Goal: Task Accomplishment & Management: Complete application form

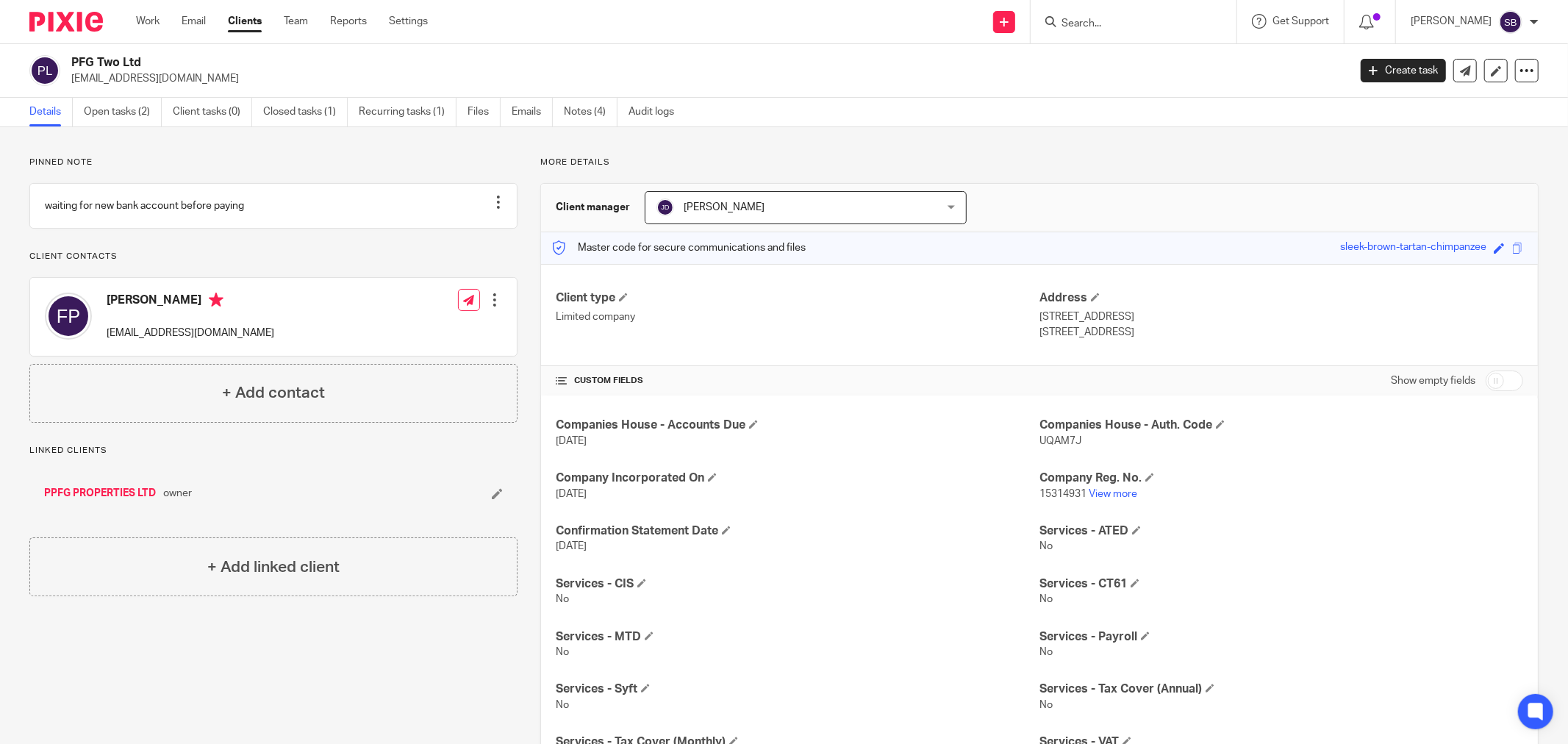
click at [1109, 24] on input "Search" at bounding box center [1126, 24] width 133 height 13
type input "pfg"
click at [1157, 85] on link at bounding box center [1182, 86] width 248 height 34
click at [1398, 70] on link "Create task" at bounding box center [1403, 71] width 86 height 24
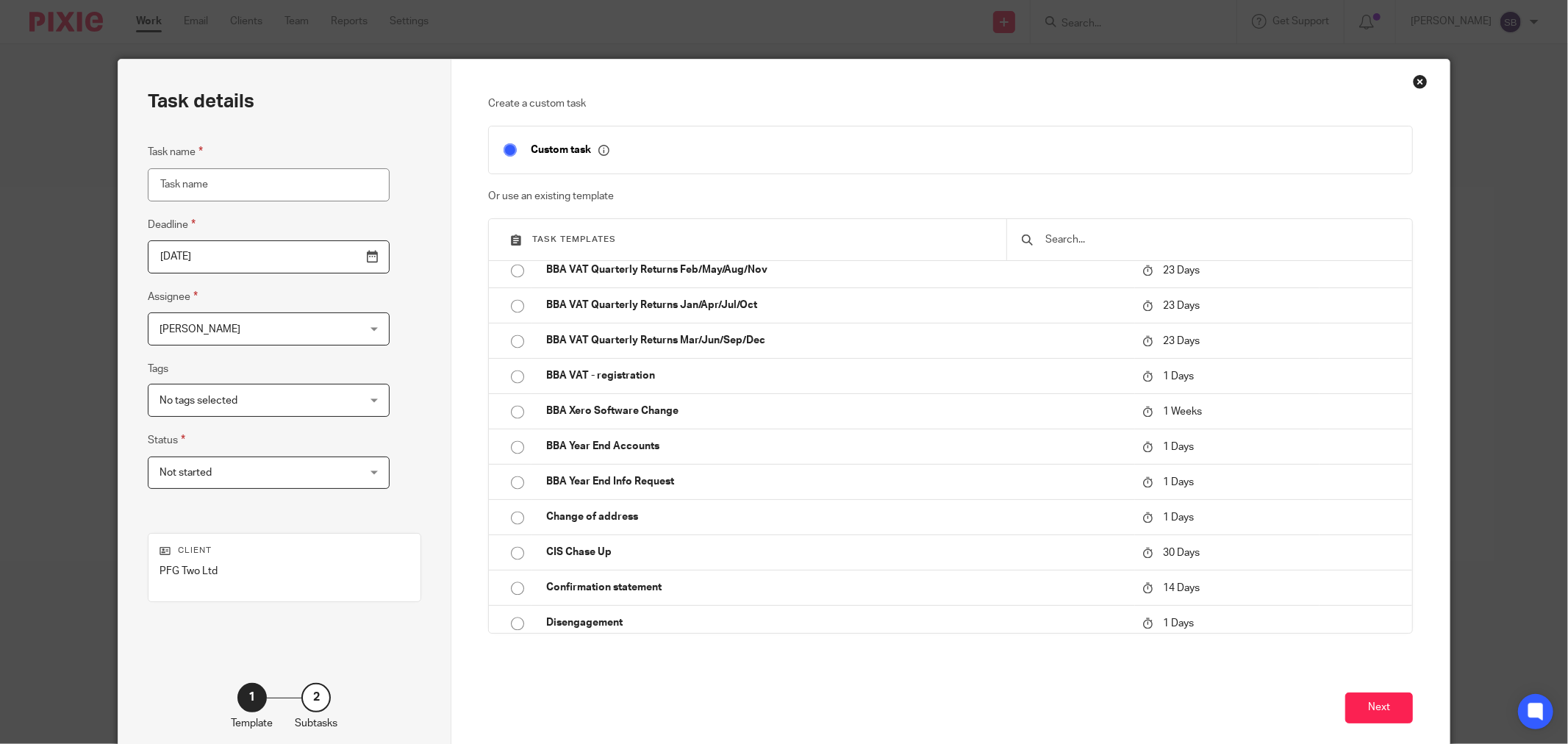
scroll to position [2533, 0]
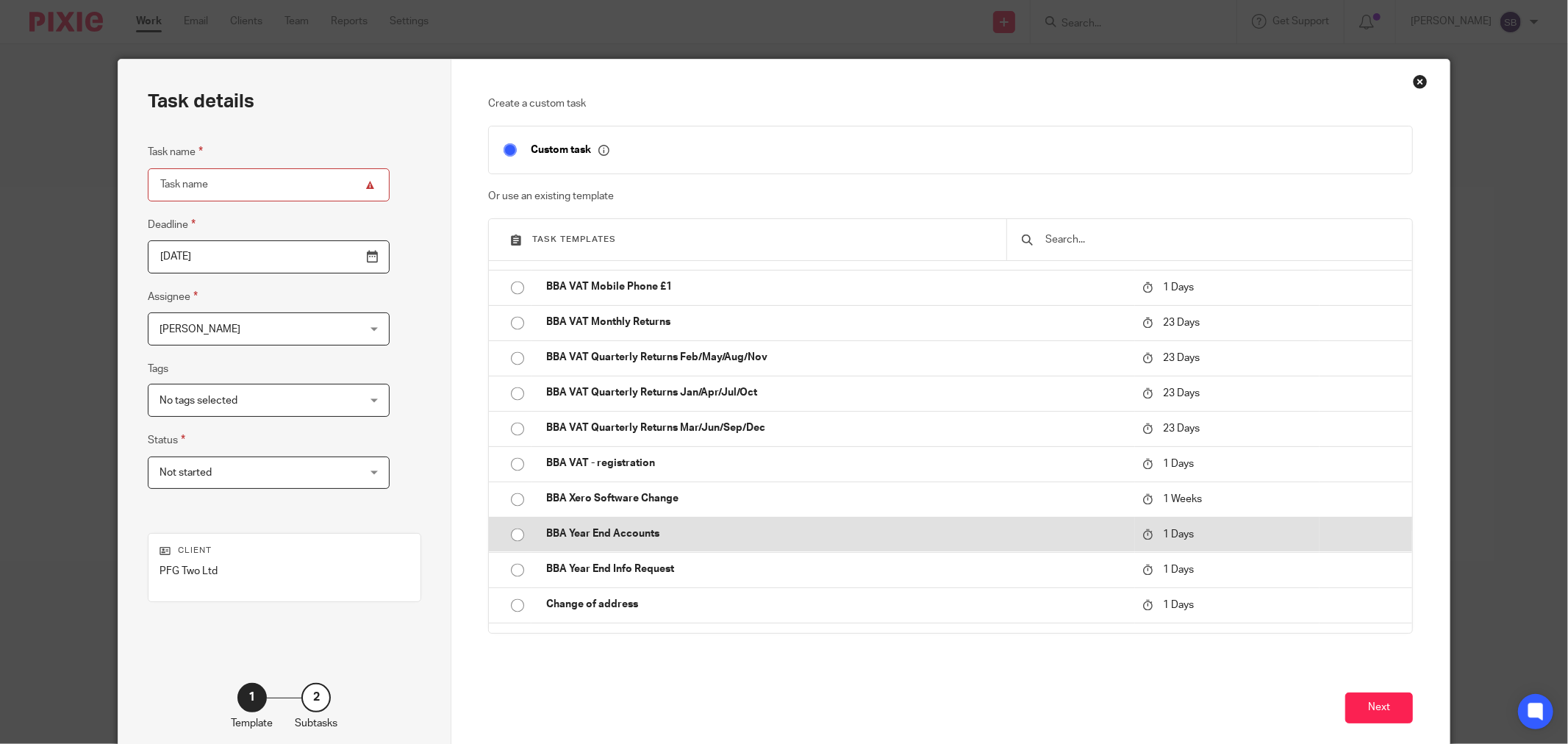
click at [645, 535] on p "BBA Year End Accounts" at bounding box center [836, 535] width 582 height 15
type input "2025-08-19"
type input "BBA Year End Accounts"
checkbox input "false"
radio input "true"
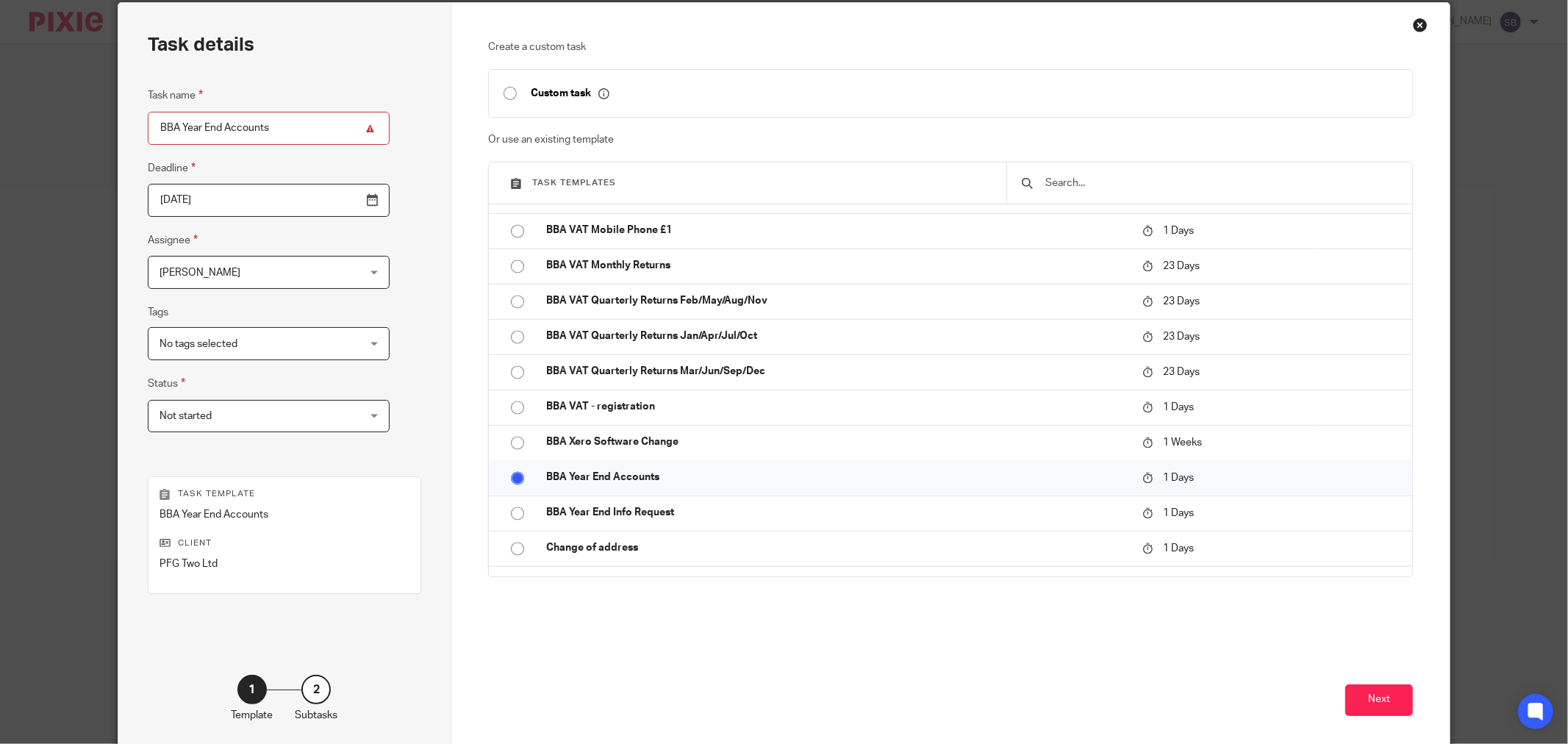
scroll to position [125, 0]
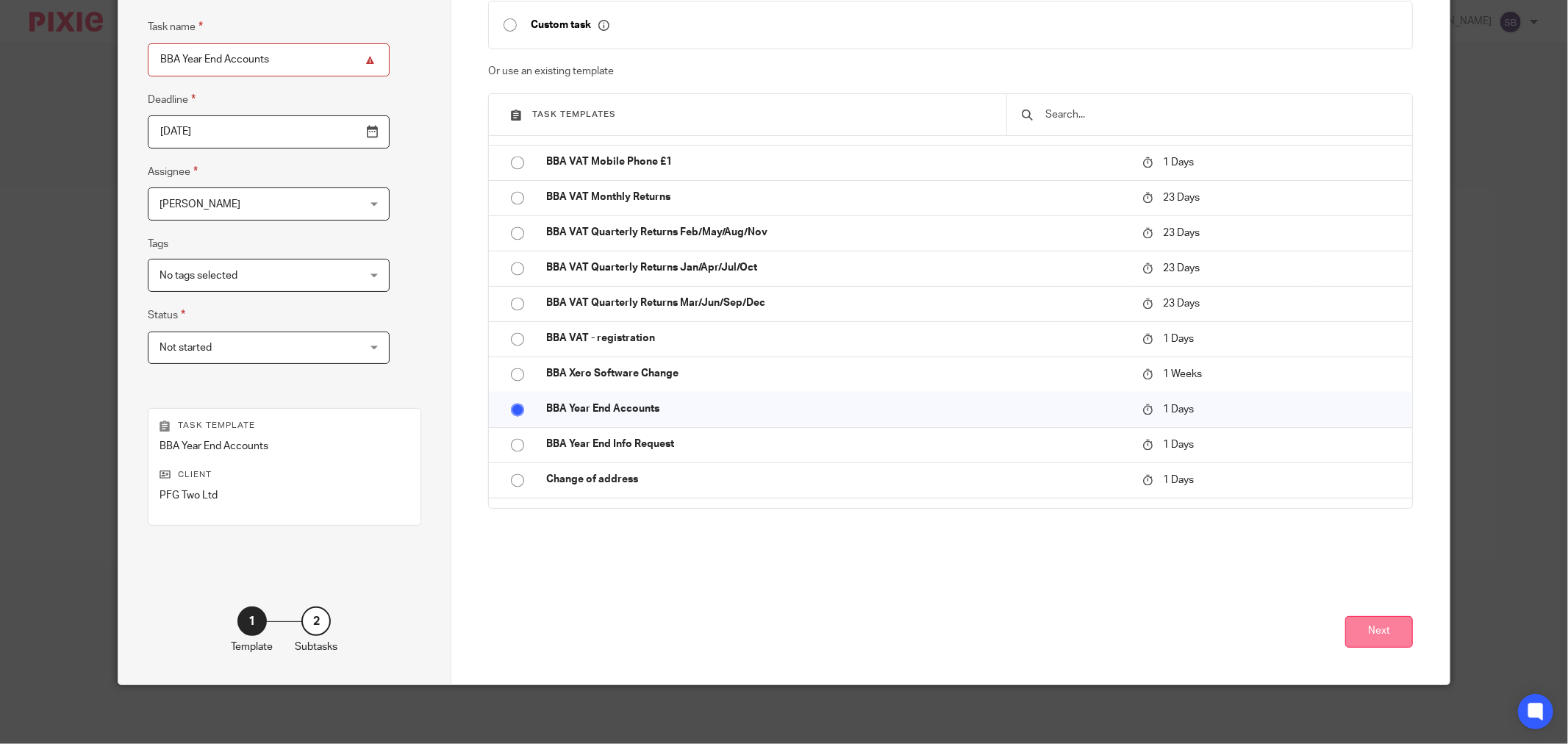
click at [1362, 627] on button "Next" at bounding box center [1378, 632] width 67 height 31
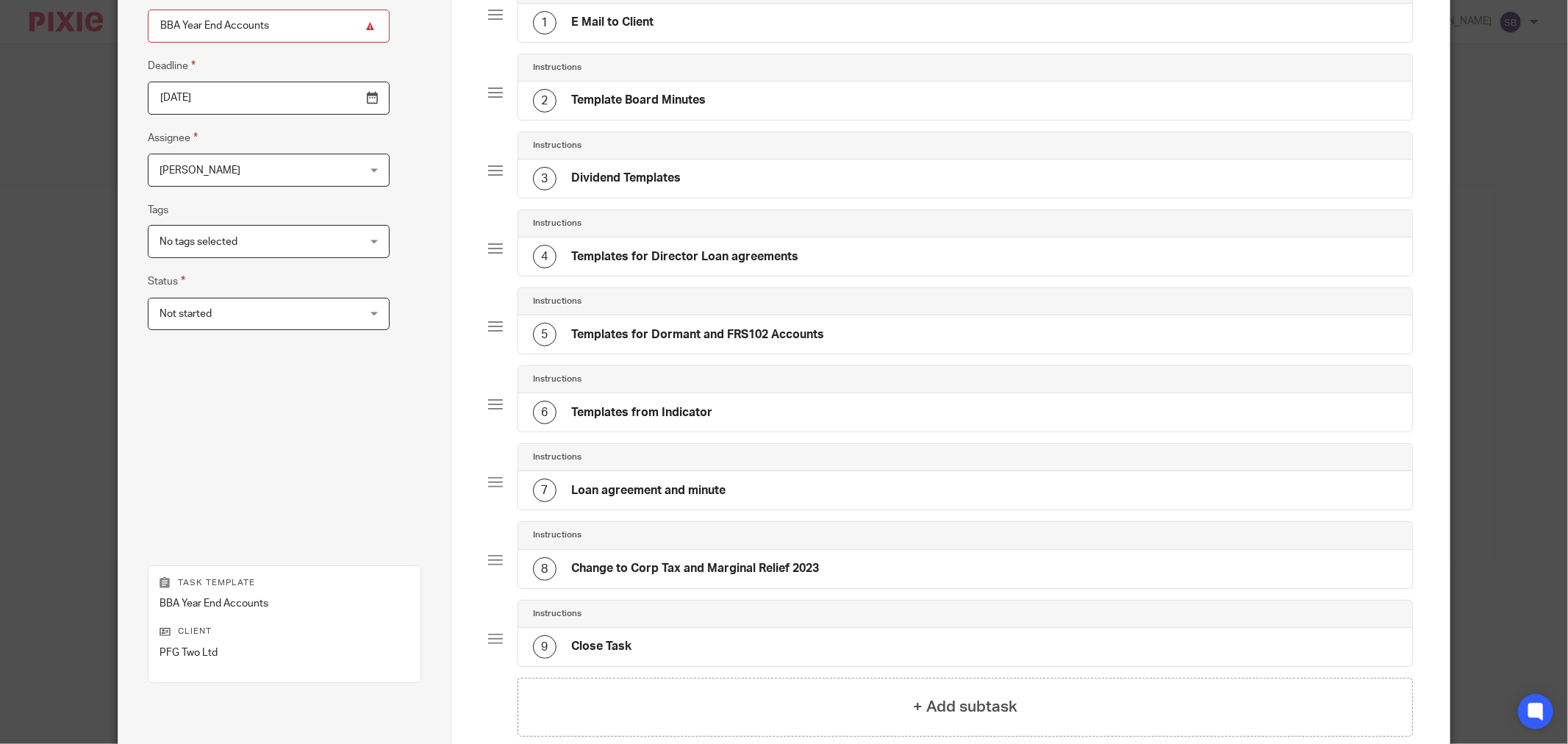
scroll to position [318, 0]
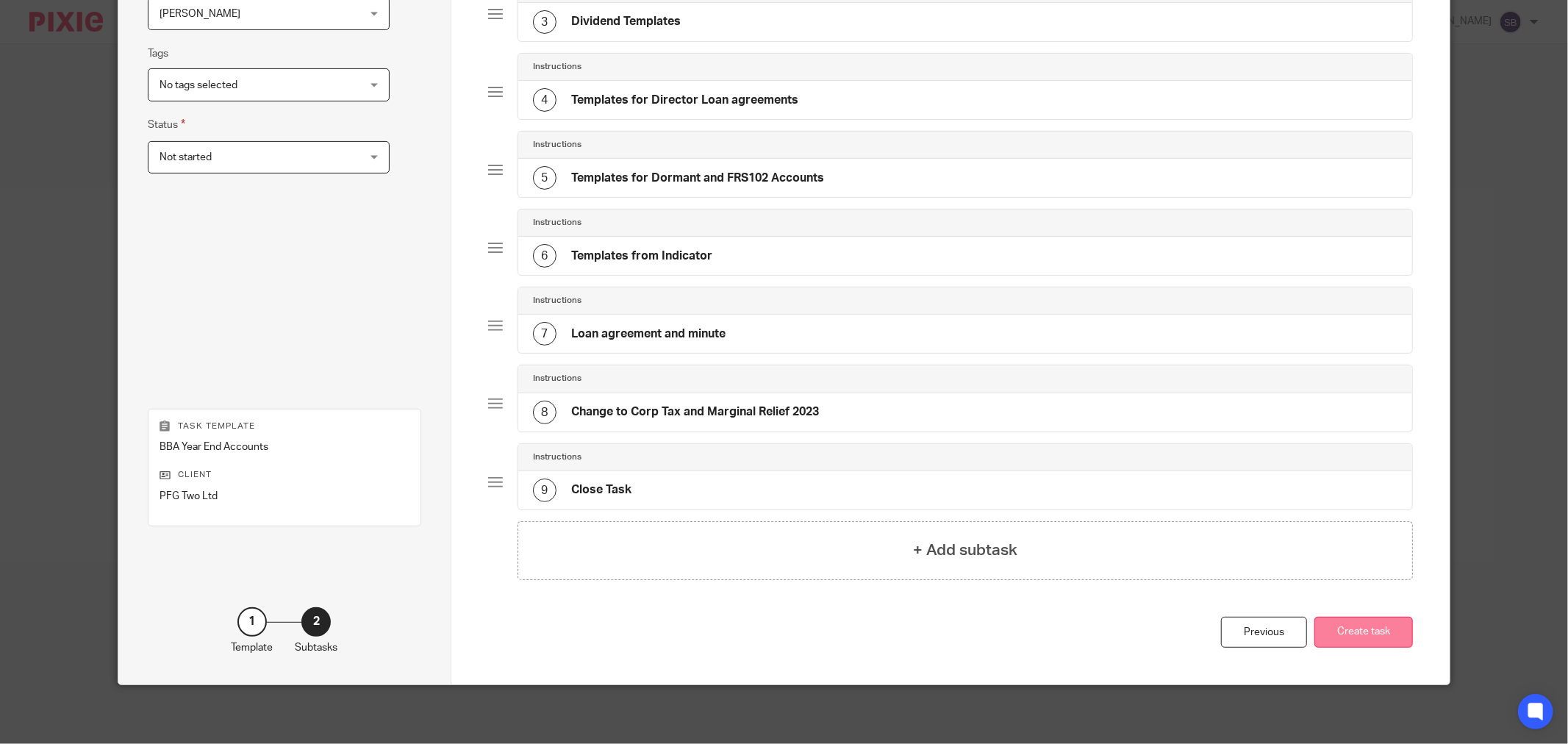
click at [1371, 634] on button "Create task" at bounding box center [1363, 633] width 98 height 31
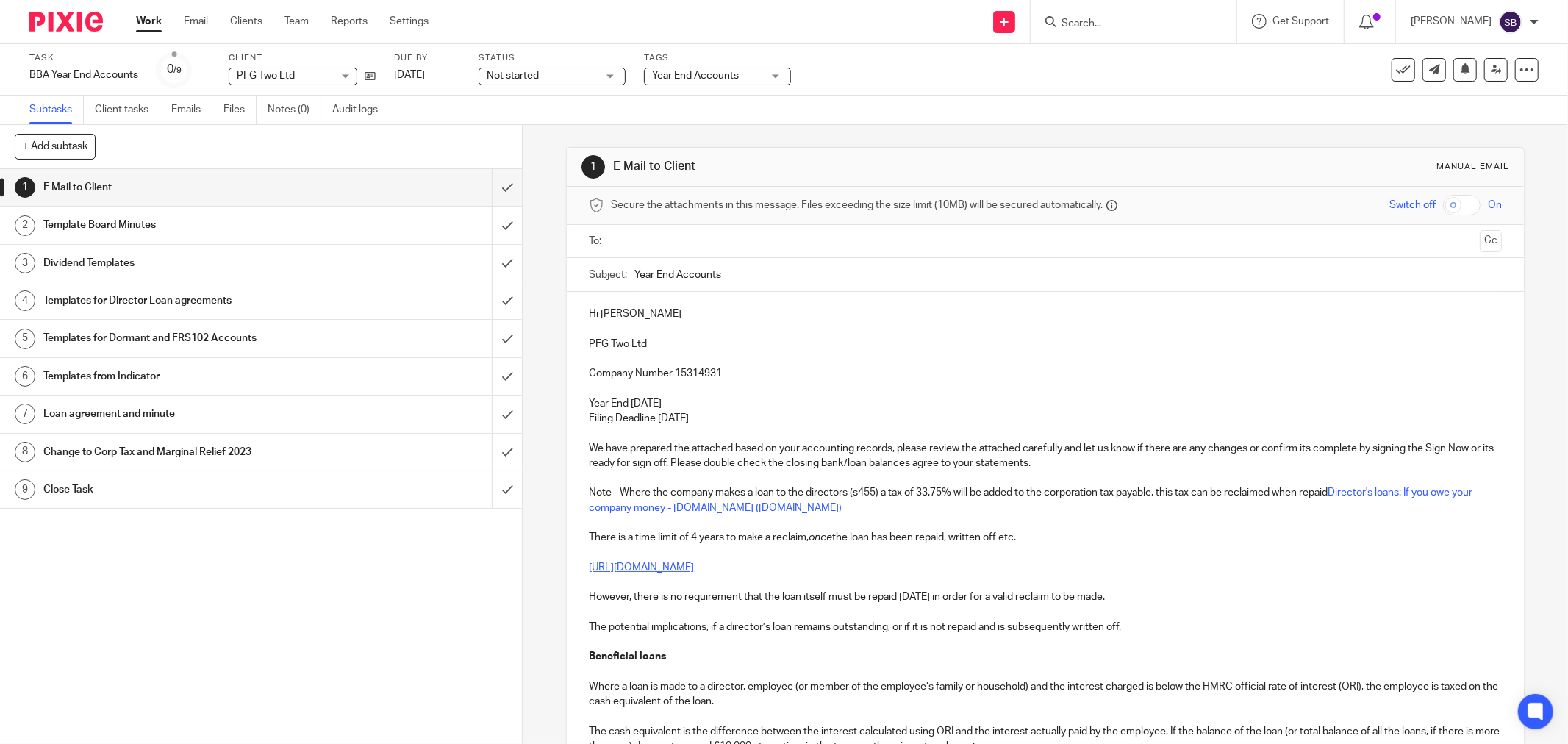
click at [710, 240] on input "text" at bounding box center [1043, 241] width 857 height 17
click at [785, 256] on input "text" at bounding box center [1095, 242] width 758 height 29
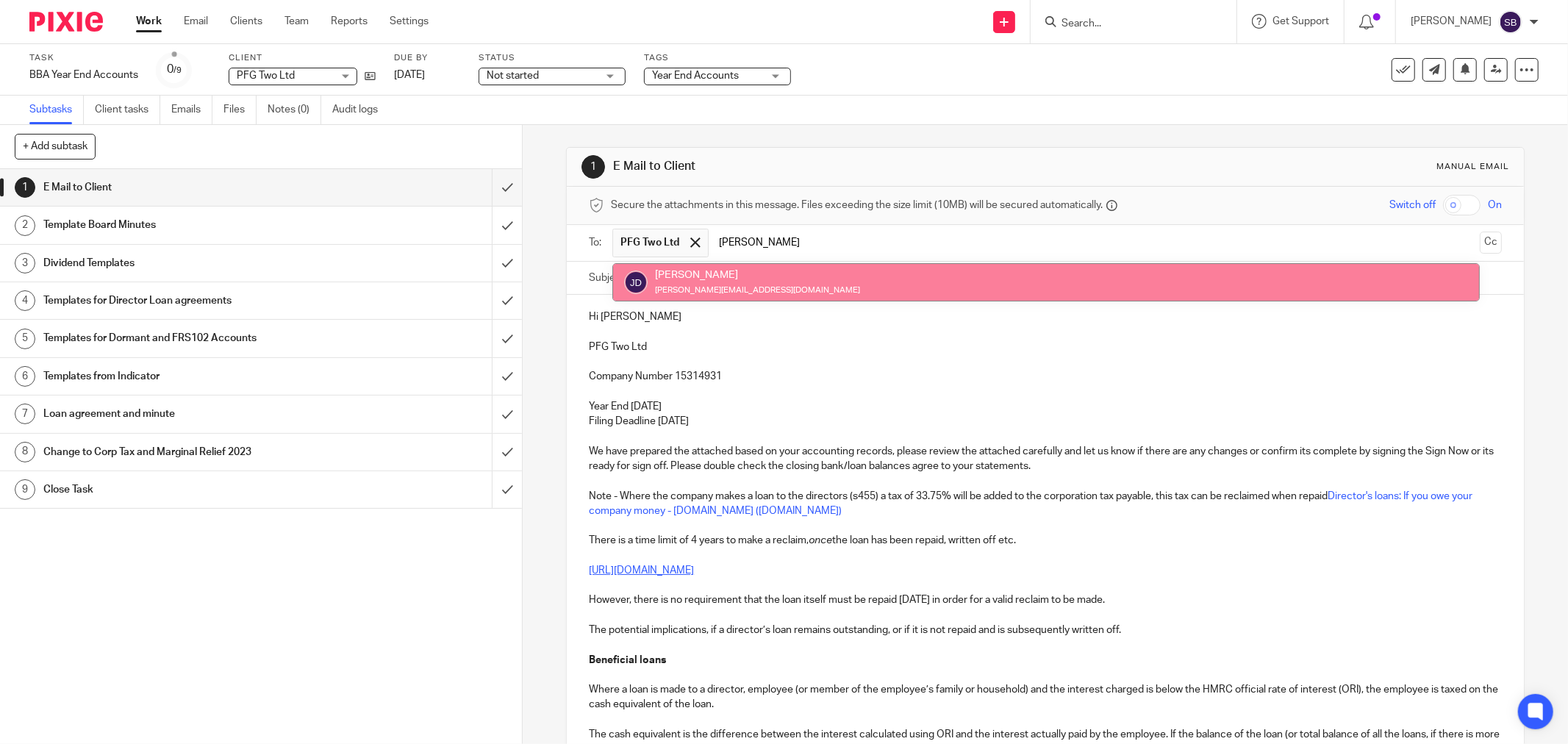
type input "jay"
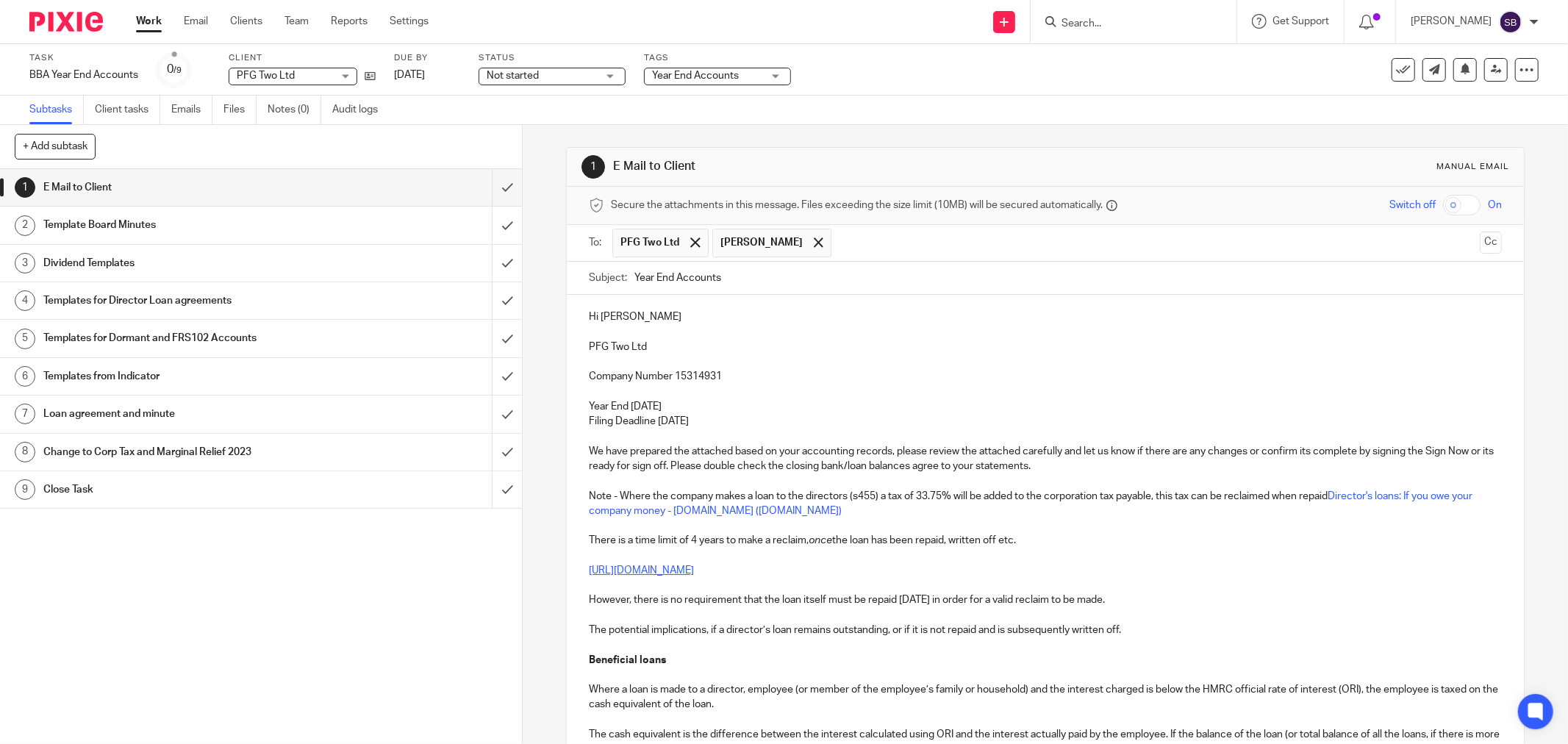
click at [876, 234] on input "text" at bounding box center [1156, 242] width 635 height 29
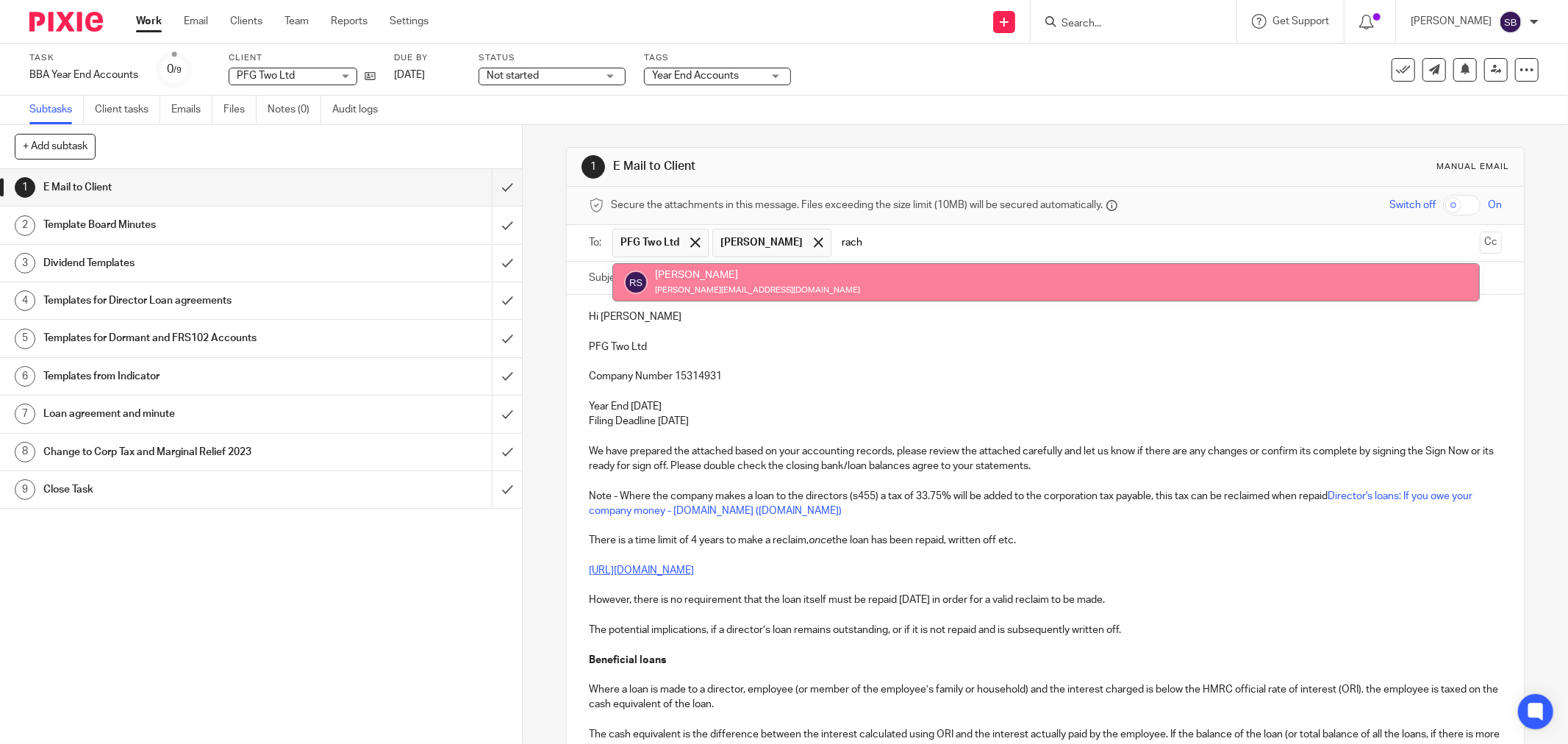
type input "rach"
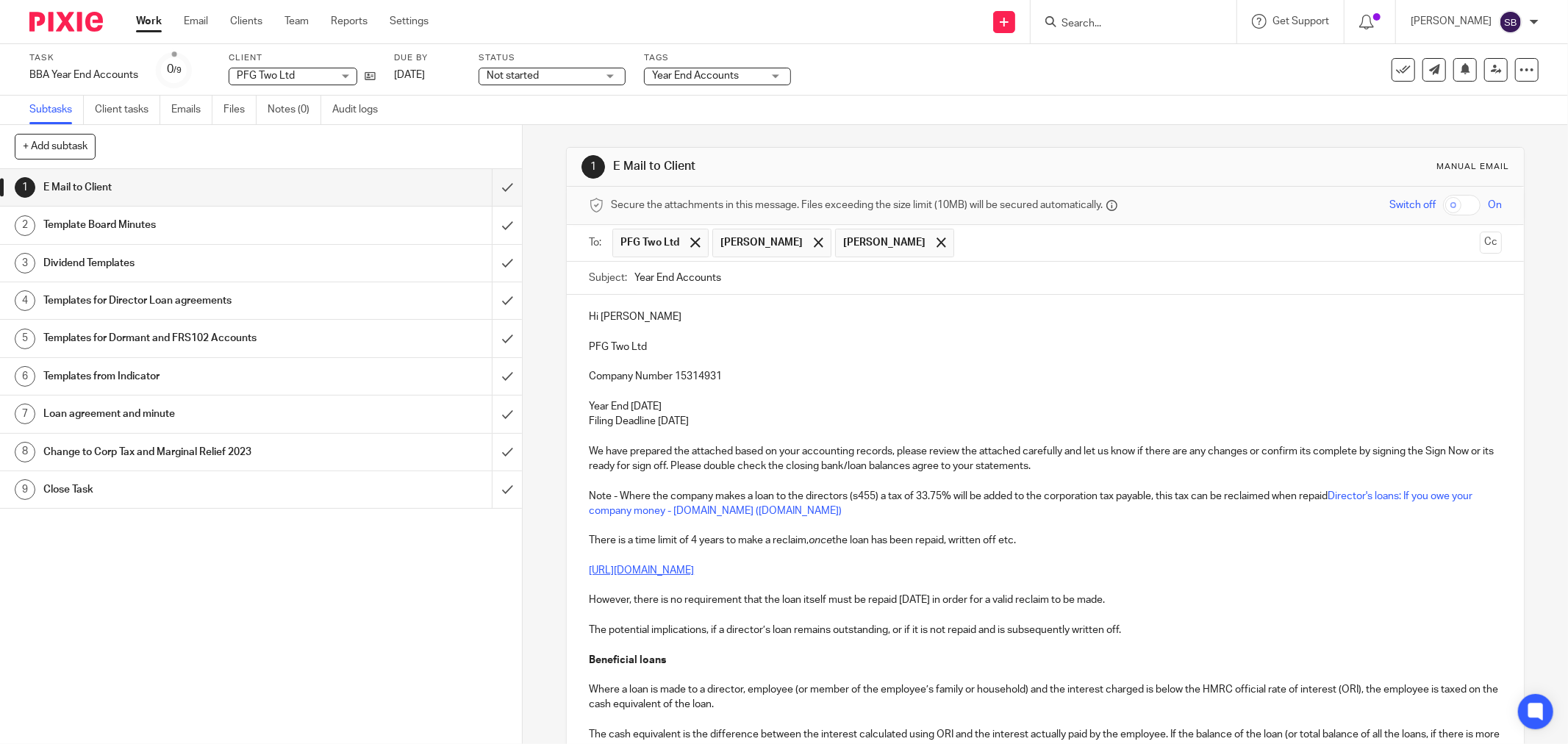
click at [778, 280] on input "Year End Accounts" at bounding box center [1067, 278] width 868 height 33
drag, startPoint x: 583, startPoint y: 352, endPoint x: 652, endPoint y: 352, distance: 69.0
click at [652, 352] on p "PFG Two Ltd" at bounding box center [1045, 347] width 913 height 15
copy p "PFG Two Ltd"
click at [794, 284] on input "Year End Accounts 2024 -" at bounding box center [1067, 278] width 868 height 33
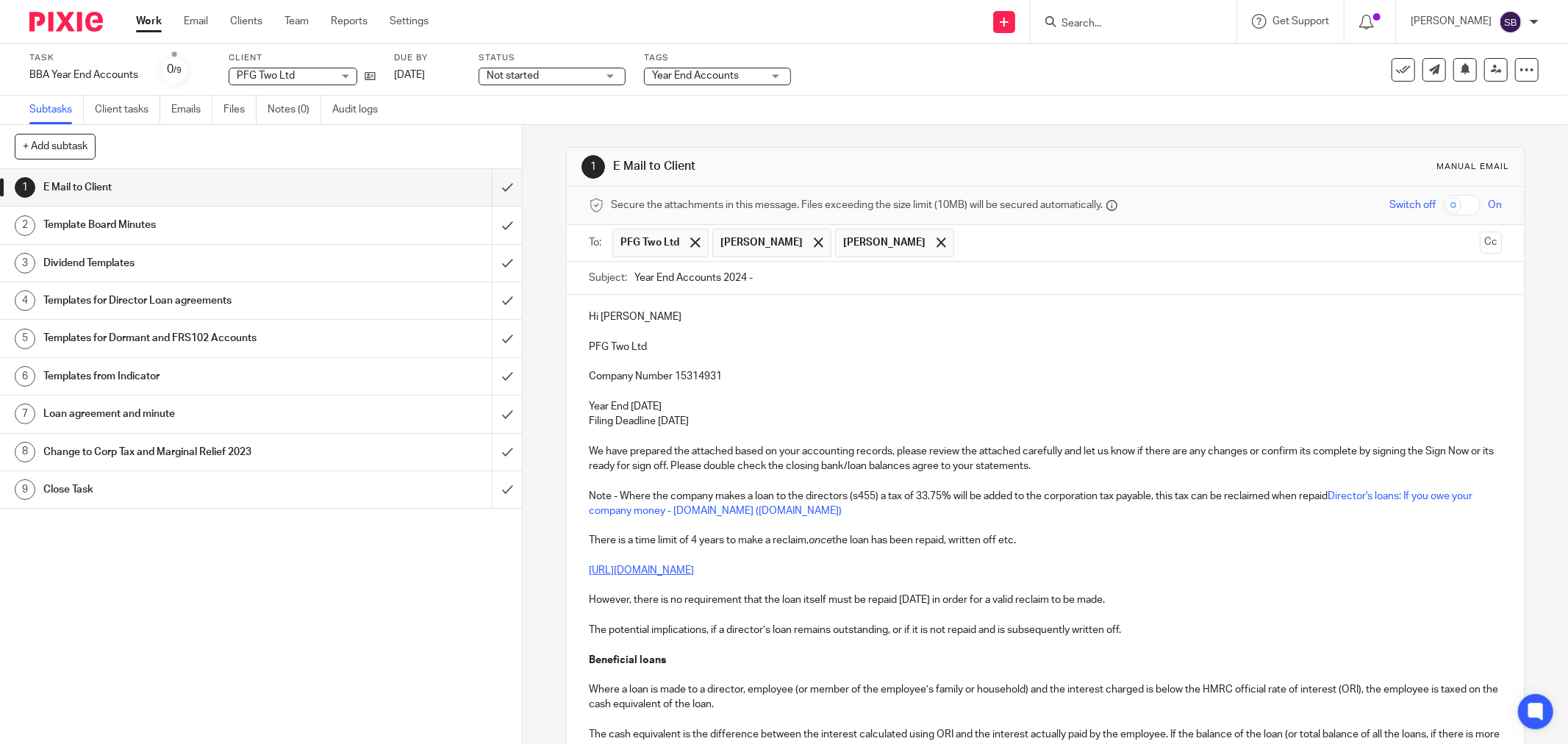
paste input "PFG Two Ltd"
type input "Year End Accounts 2024 - PFG Two Ltd"
drag, startPoint x: 584, startPoint y: 465, endPoint x: 1062, endPoint y: 464, distance: 478.0
click at [1062, 464] on p "We have prepared the attached based on your accounting records, please review t…" at bounding box center [1045, 459] width 913 height 30
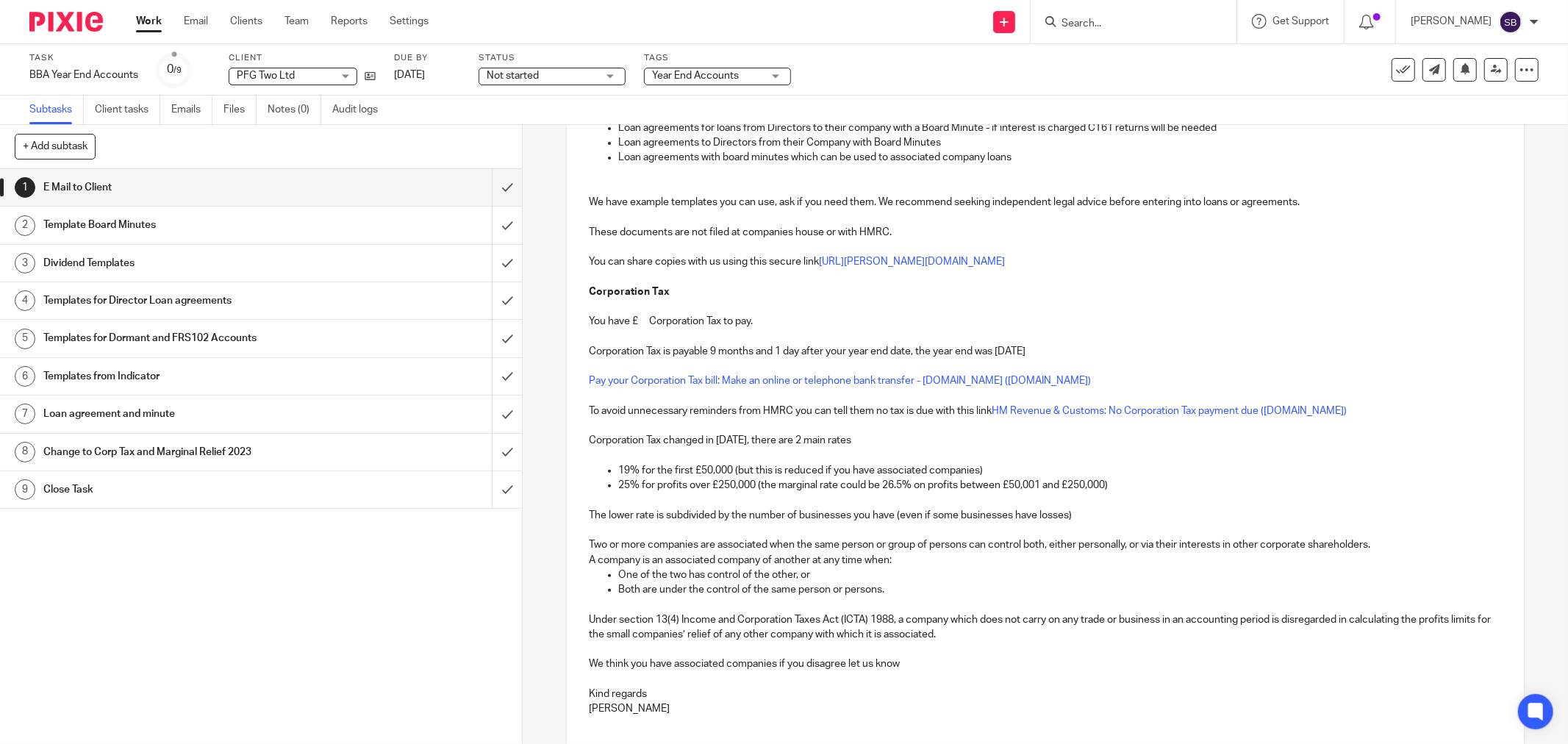
scroll to position [319, 0]
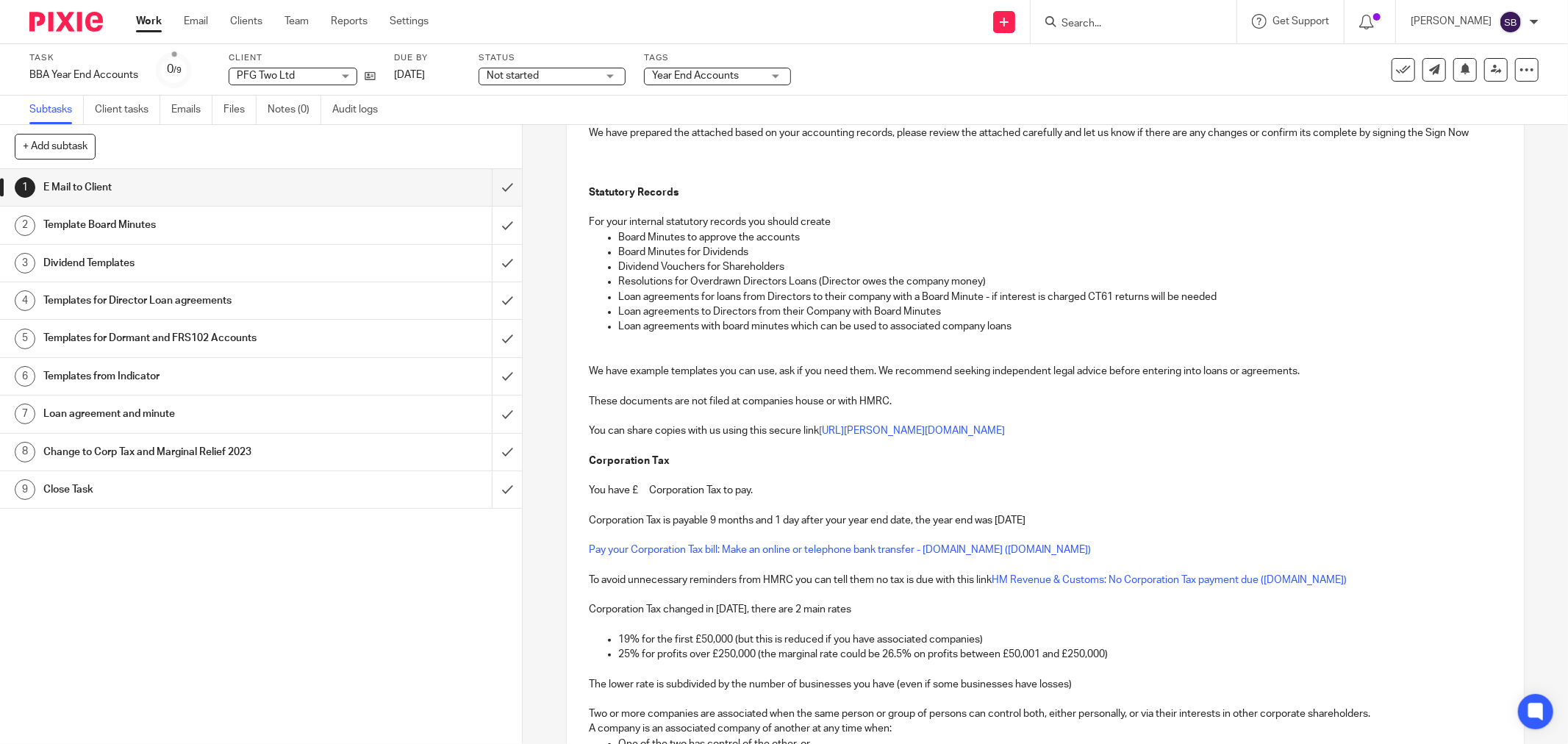
click at [600, 163] on p at bounding box center [1045, 163] width 913 height 15
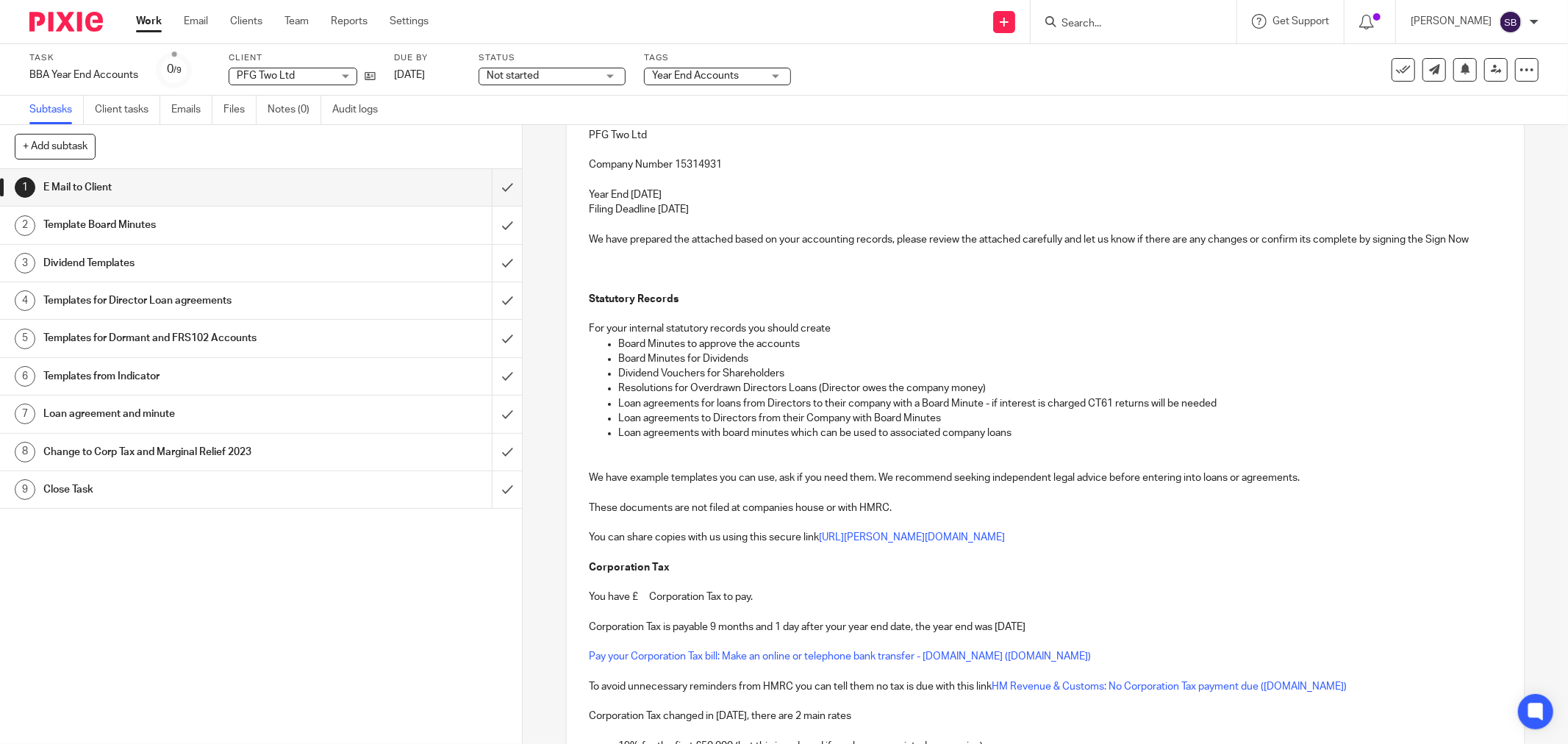
scroll to position [74, 0]
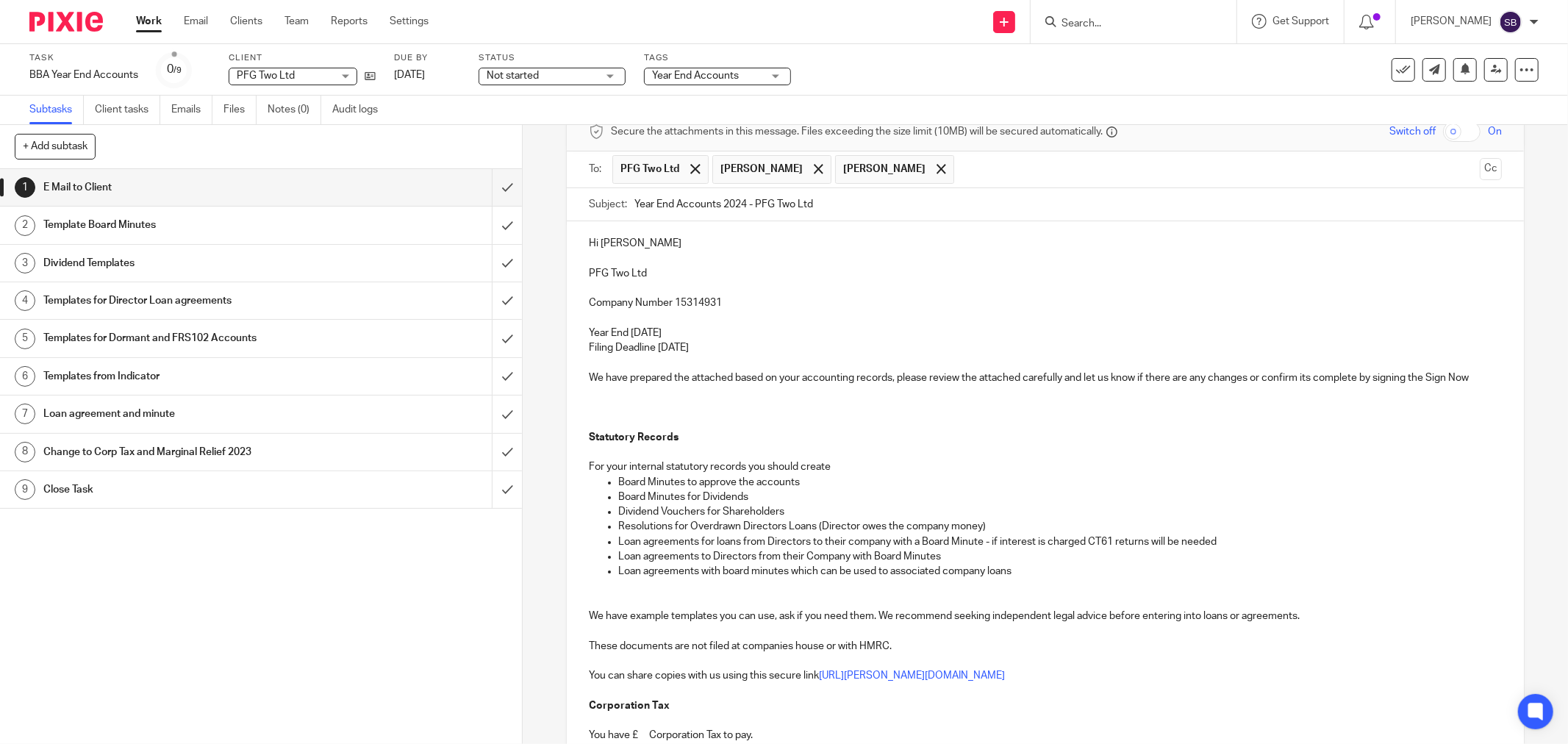
click at [593, 401] on p at bounding box center [1045, 408] width 913 height 15
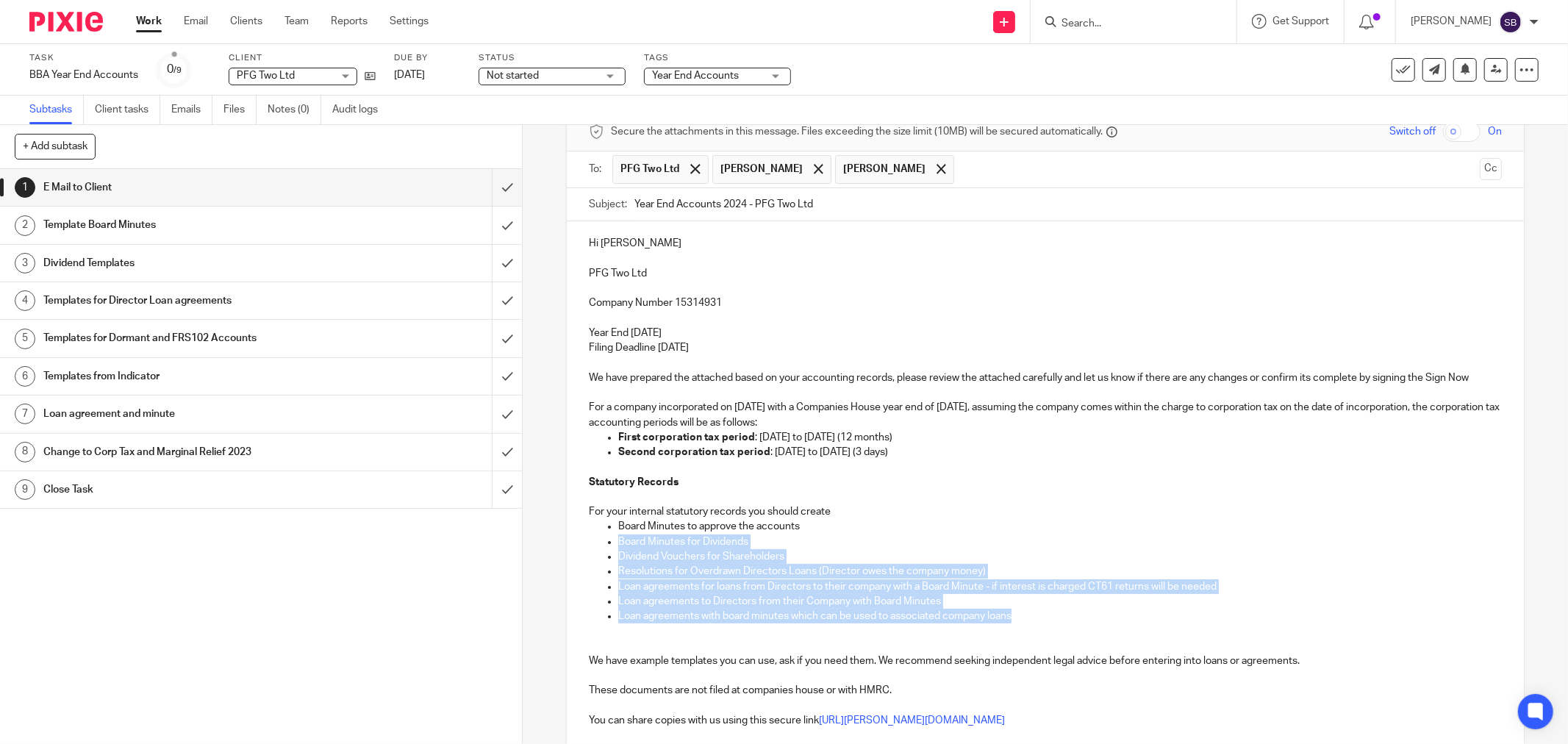
drag, startPoint x: 614, startPoint y: 546, endPoint x: 1032, endPoint y: 613, distance: 423.3
click at [1032, 613] on ul "Board Minutes to approve the accounts Board Minutes for Dividends Dividend Vouc…" at bounding box center [1045, 571] width 913 height 104
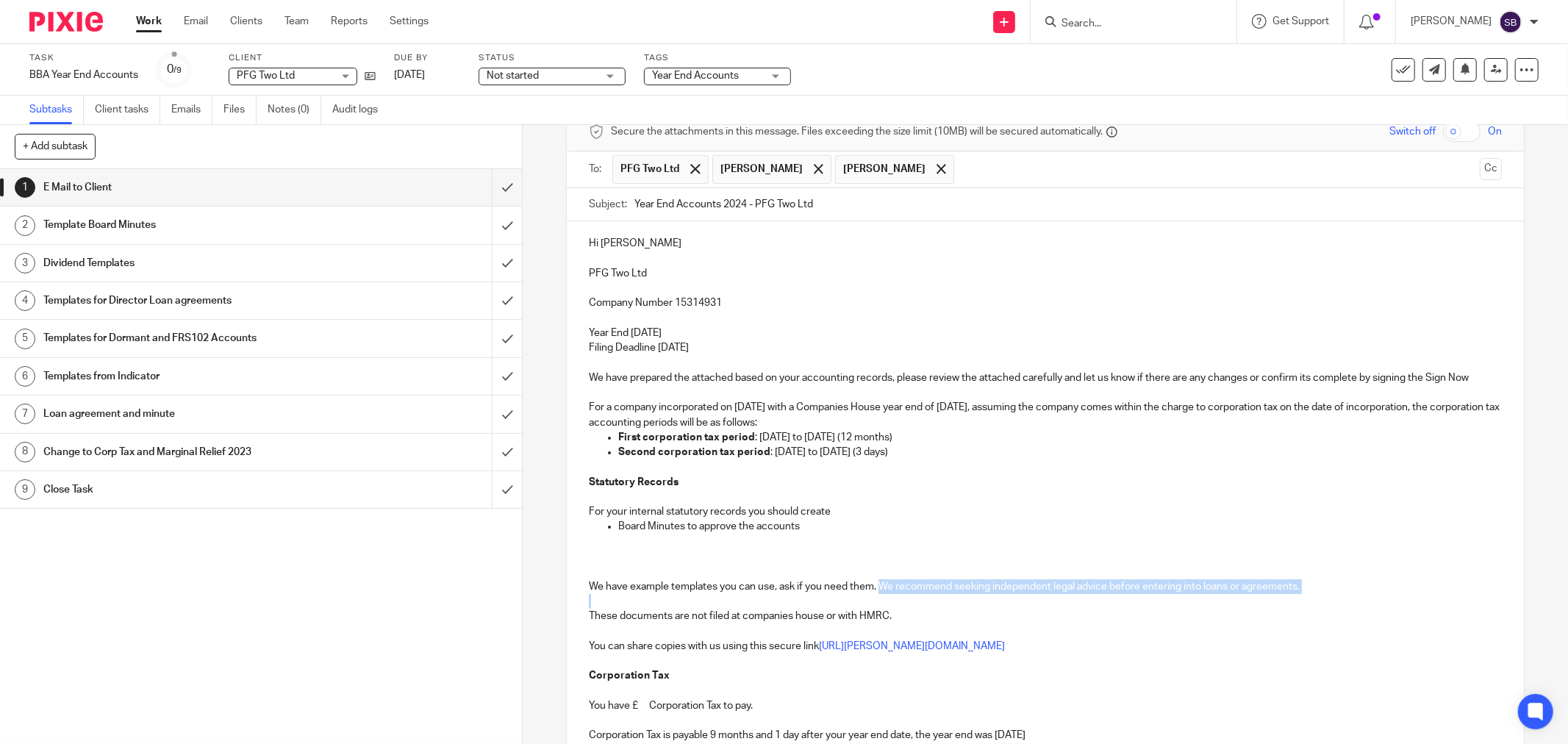
drag, startPoint x: 879, startPoint y: 588, endPoint x: 1332, endPoint y: 597, distance: 453.1
click at [1332, 597] on div "Hi Fergus PFG Two Ltd Company Number 15314931 Year End 30 Nov 2024 Filing Deadl…" at bounding box center [1045, 673] width 957 height 905
click at [590, 553] on p at bounding box center [1045, 557] width 913 height 15
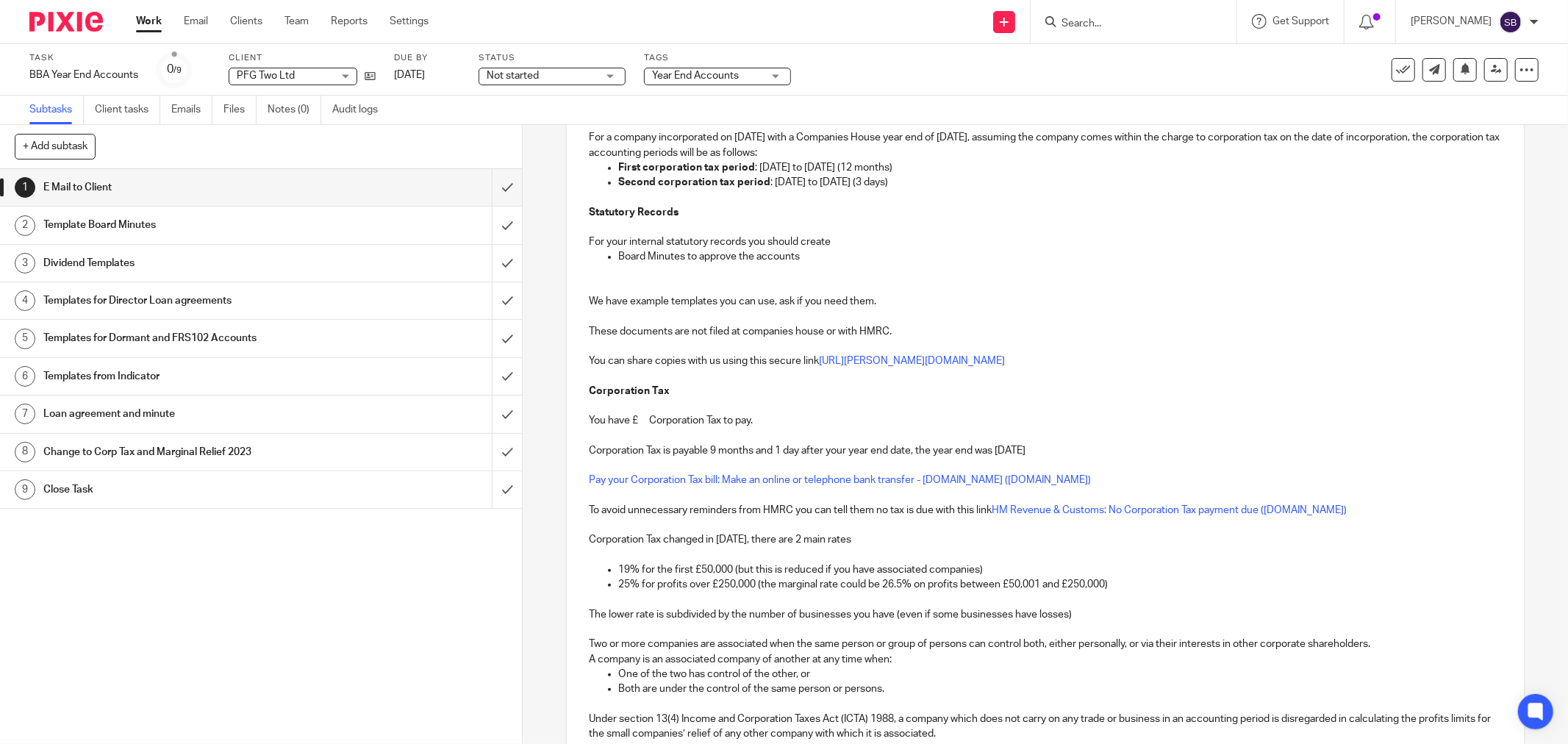
scroll to position [401, 0]
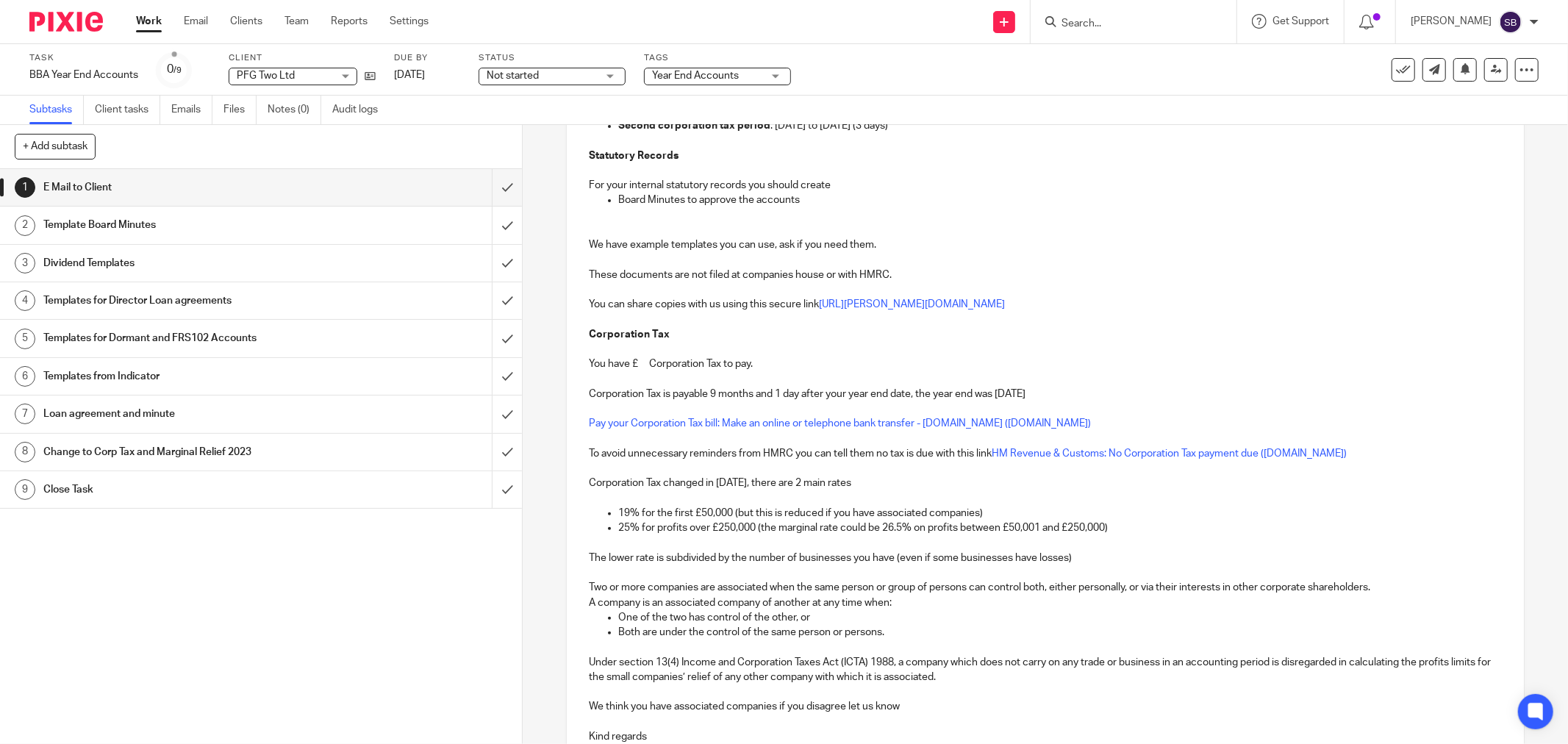
click at [641, 366] on p "You have £ Corporation Tax to pay." at bounding box center [1045, 364] width 913 height 15
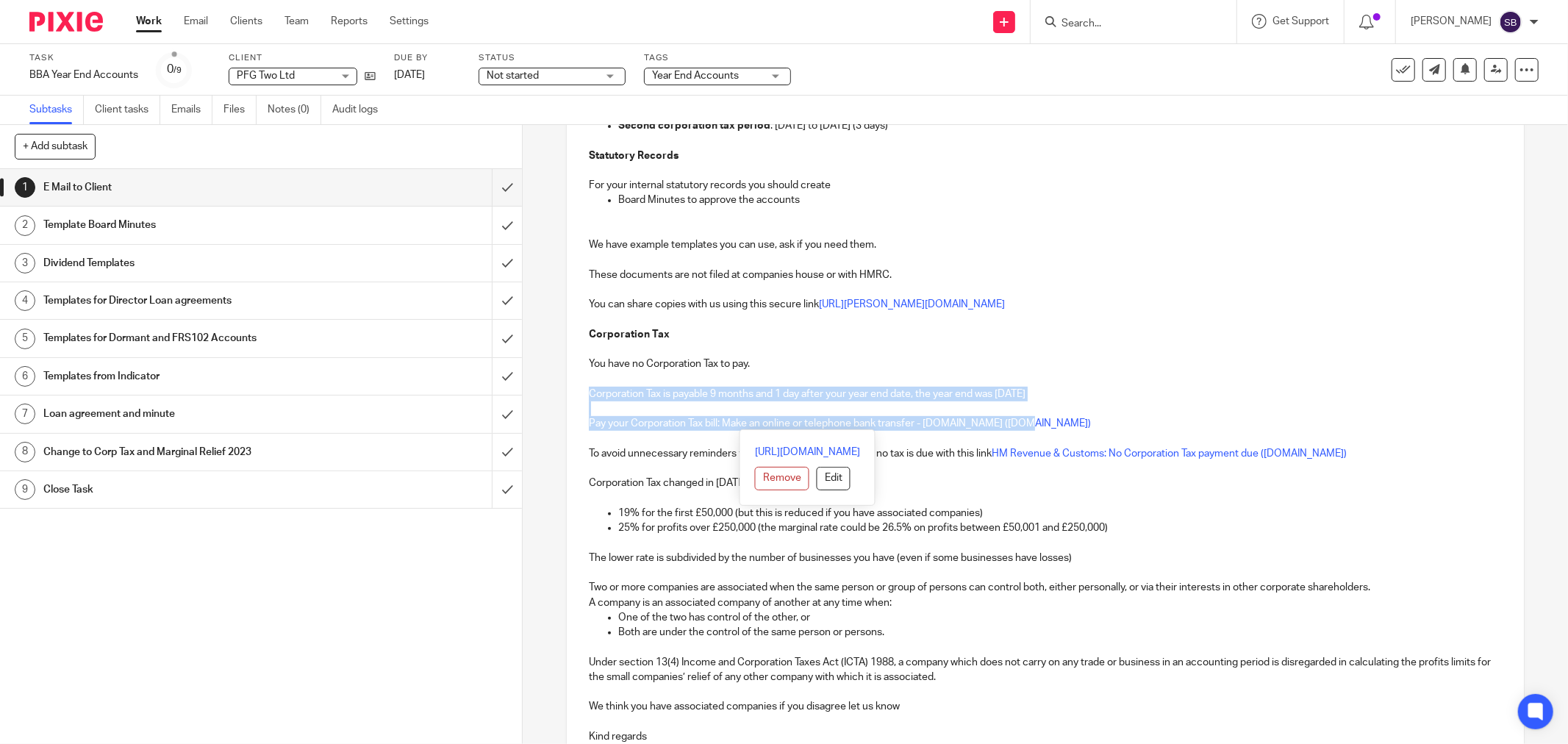
drag, startPoint x: 582, startPoint y: 392, endPoint x: 1084, endPoint y: 428, distance: 503.3
click at [1084, 428] on div "Hi Fergus PFG Two Ltd Company Number 15314931 Year End 30 Nov 2024 Filing Deadl…" at bounding box center [1045, 340] width 957 height 890
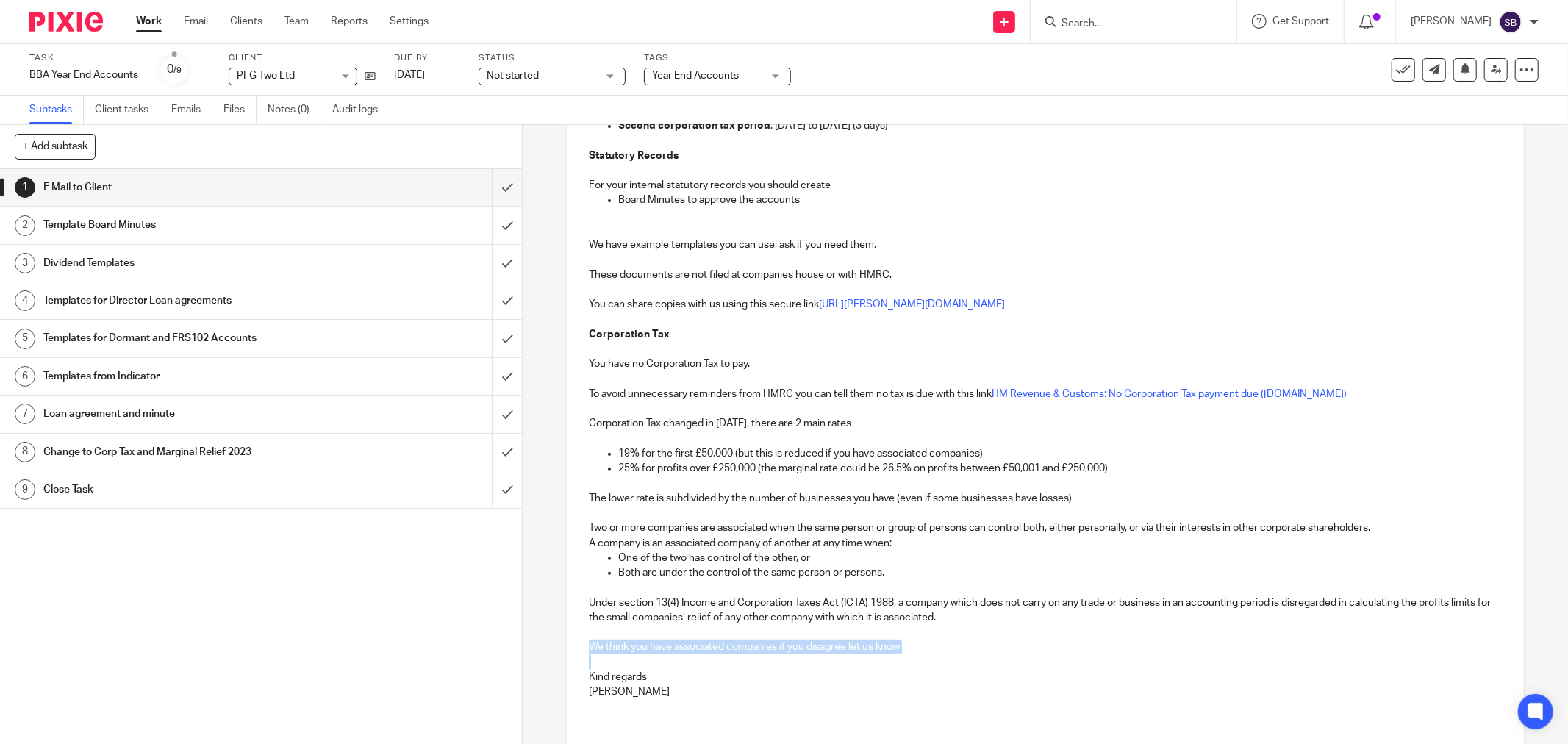
drag, startPoint x: 583, startPoint y: 645, endPoint x: 933, endPoint y: 663, distance: 350.5
click at [933, 663] on div "Hi Fergus PFG Two Ltd Company Number 15314931 Year End 30 Nov 2024 Filing Deadl…" at bounding box center [1045, 310] width 957 height 831
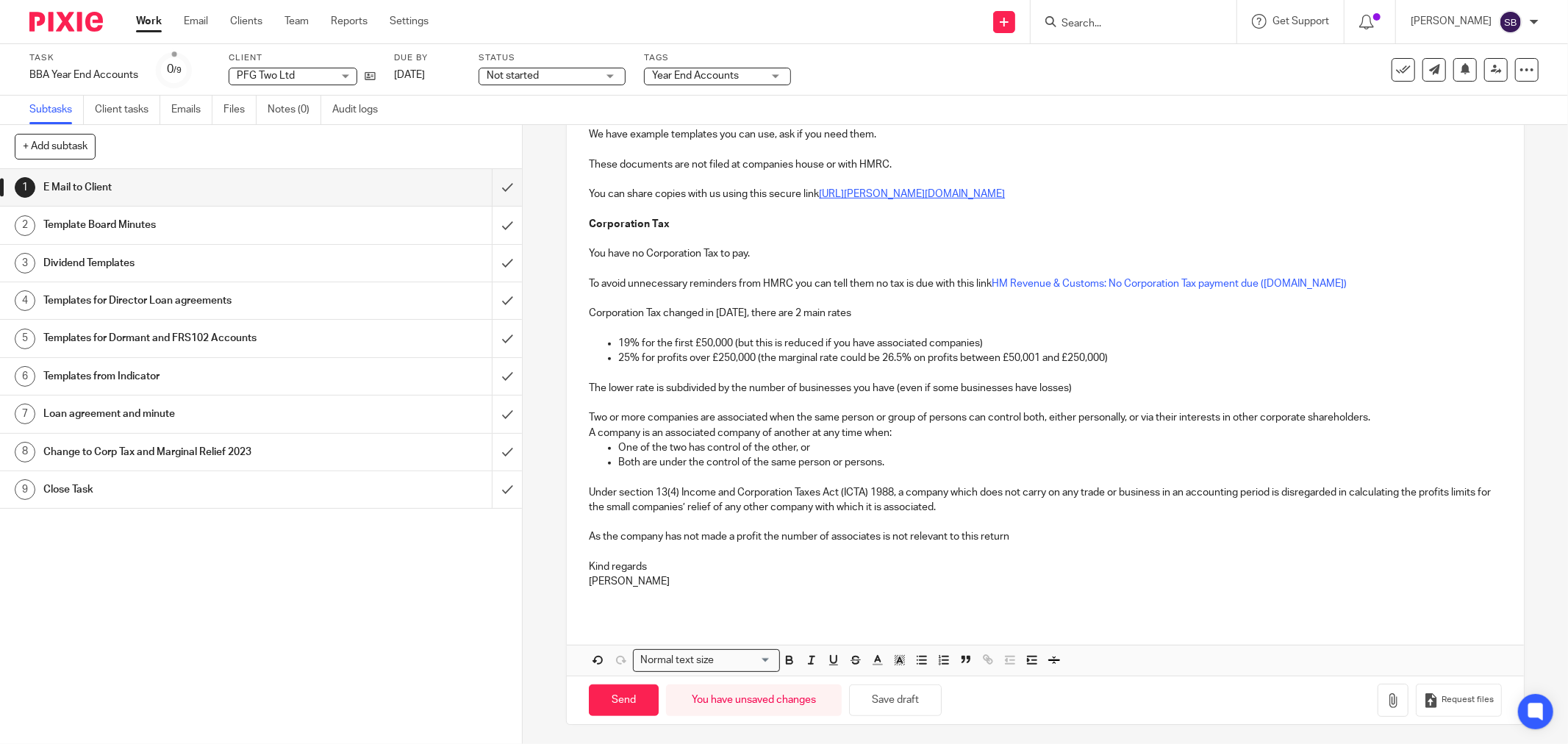
scroll to position [514, 0]
click at [1386, 697] on icon "button" at bounding box center [1393, 698] width 15 height 15
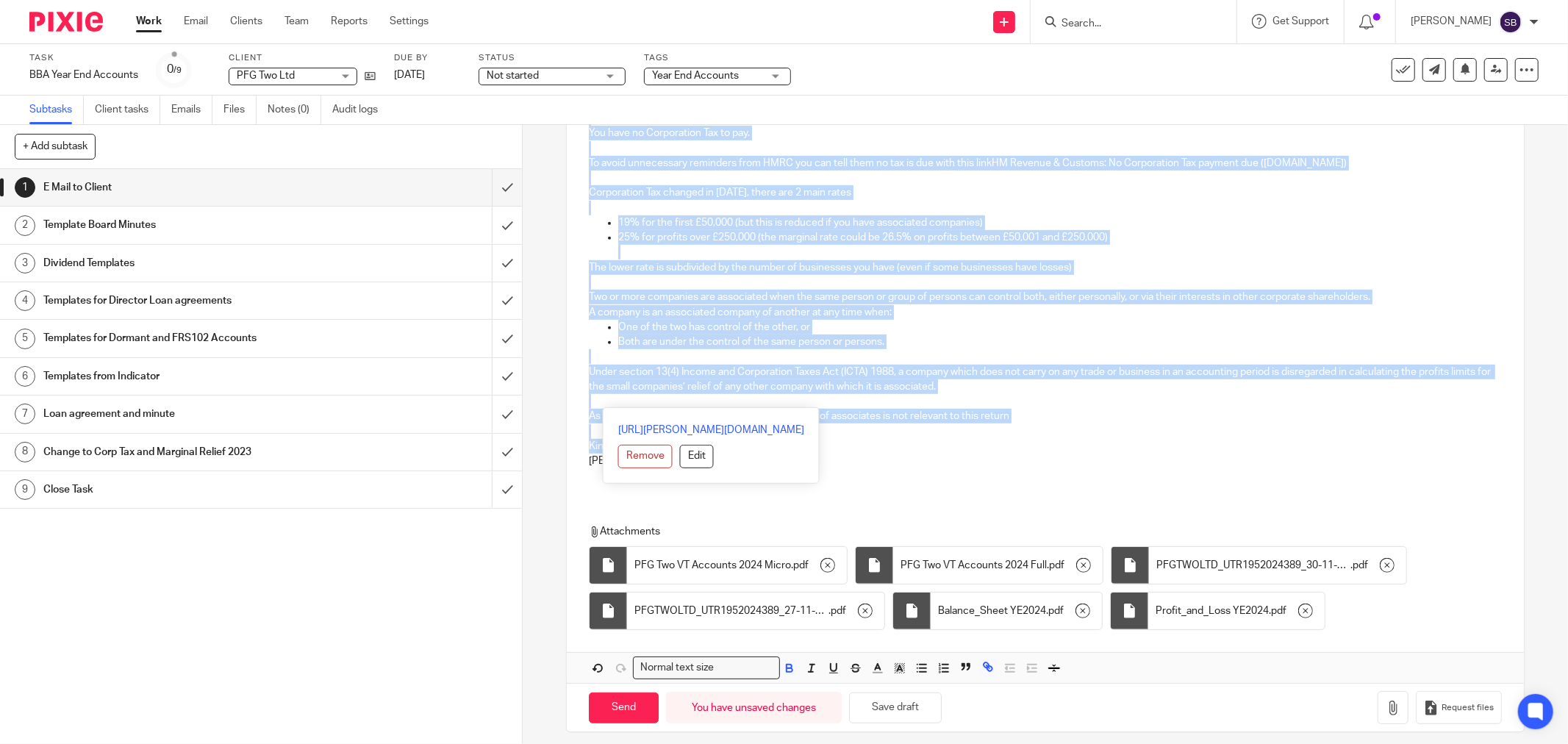
scroll to position [644, 0]
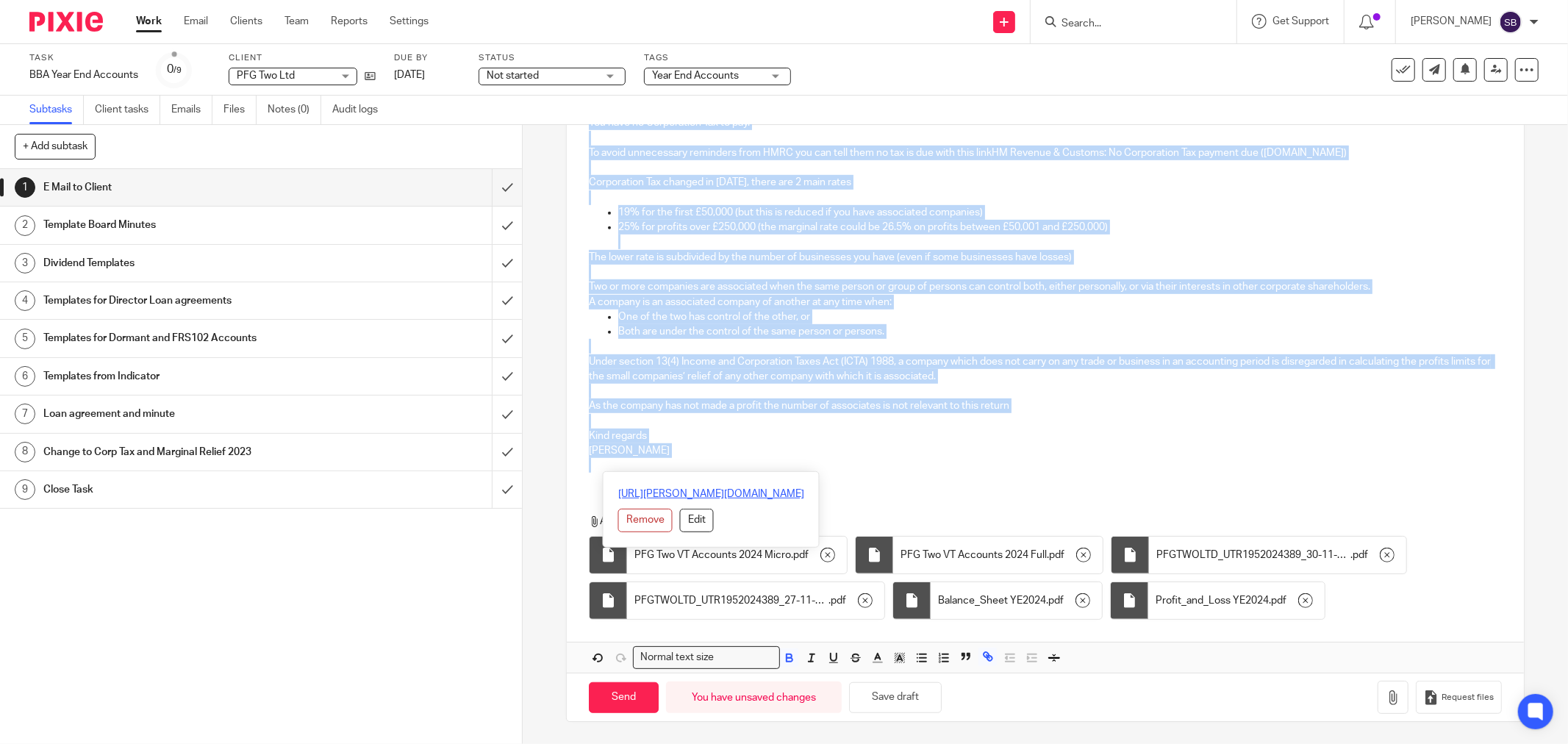
drag, startPoint x: 579, startPoint y: 313, endPoint x: 812, endPoint y: 494, distance: 295.0
click at [812, 494] on div "Hi Fergus PFG Two Ltd Company Number 15314931 Year End 30 Nov 2024 Filing Deadl…" at bounding box center [1045, 163] width 957 height 1019
copy div "Hi Fergus PFG Two Ltd Company Number 15314931 Year End 30 Nov 2024 Filing Deadl…"
click at [638, 702] on input "Send" at bounding box center [624, 698] width 70 height 31
type input "Sent"
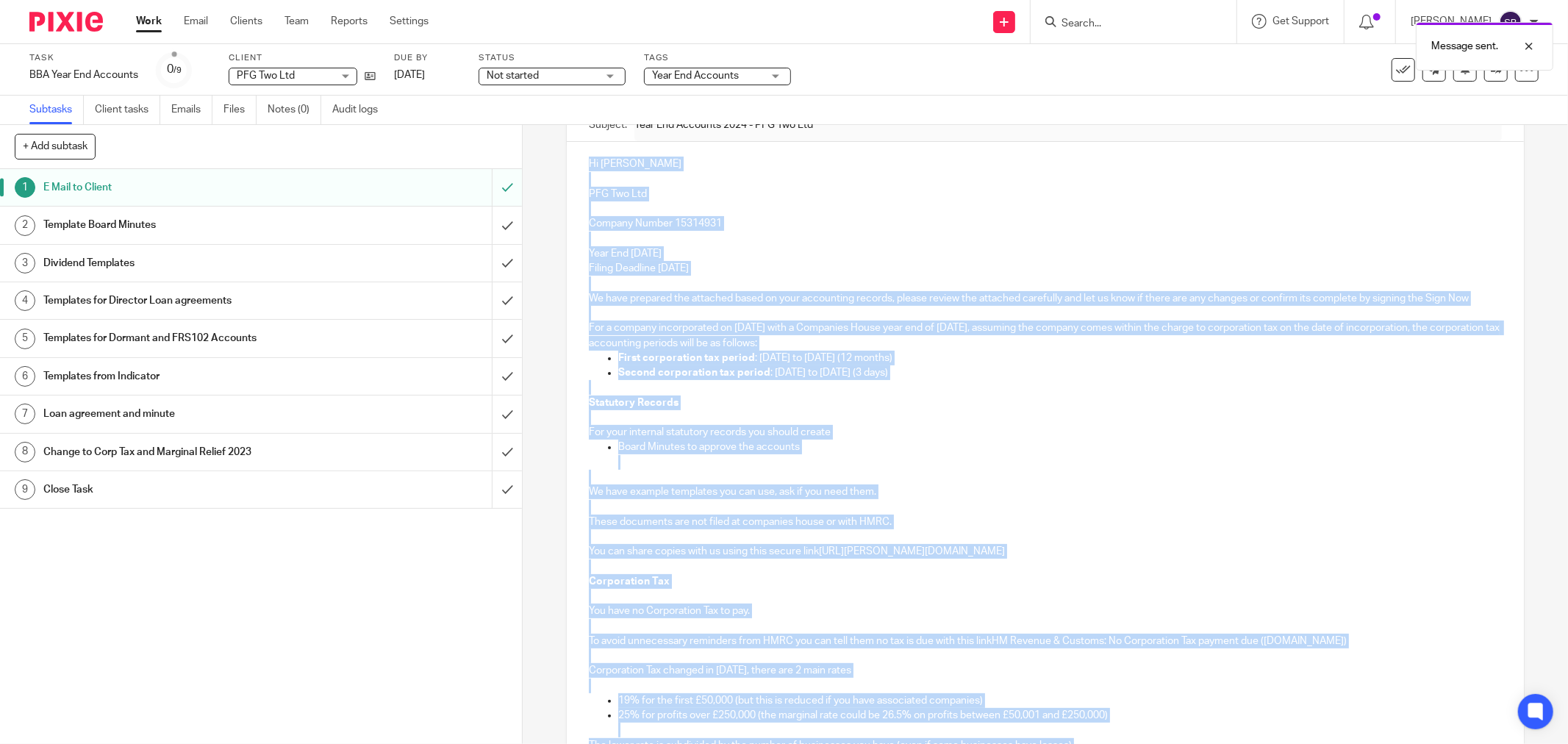
scroll to position [0, 0]
